Goal: Information Seeking & Learning: Check status

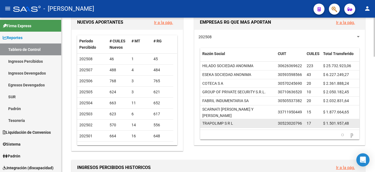
scroll to position [27, 0]
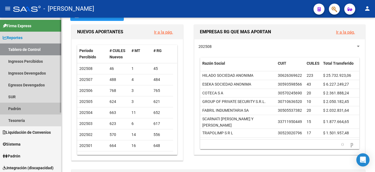
click at [32, 105] on link "Padrón" at bounding box center [30, 108] width 61 height 12
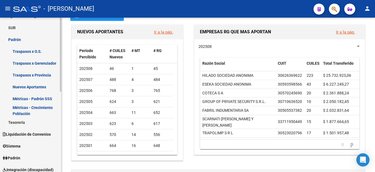
scroll to position [82, 0]
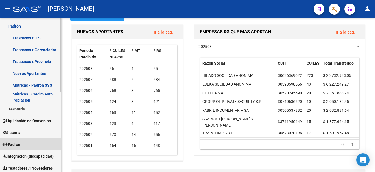
click at [20, 146] on span "Padrón" at bounding box center [12, 144] width 18 height 6
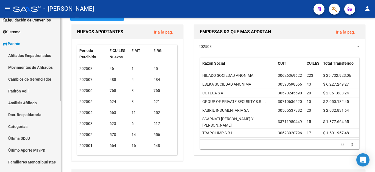
scroll to position [27, 0]
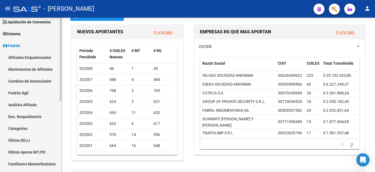
click at [28, 56] on link "Afiliados Empadronados" at bounding box center [30, 57] width 61 height 12
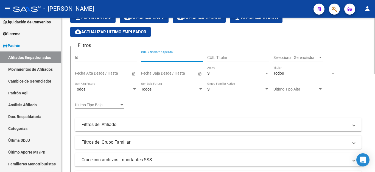
click at [172, 56] on input "CUIL / Nombre / Apellido" at bounding box center [172, 57] width 62 height 5
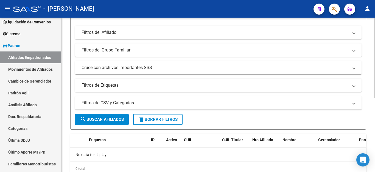
scroll to position [110, 0]
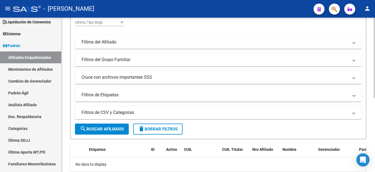
type input "23233316539"
click at [128, 123] on form "Filtros Id 23233316539 CUIL / Nombre / Apellido CUIL Titular Seleccionar Gerenc…" at bounding box center [218, 51] width 296 height 176
click at [124, 129] on span "search Buscar Afiliados" at bounding box center [102, 128] width 44 height 5
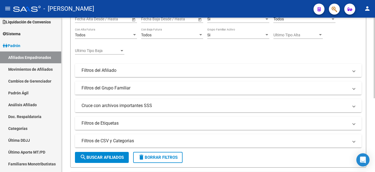
scroll to position [55, 0]
